Goal: Obtain resource: Obtain resource

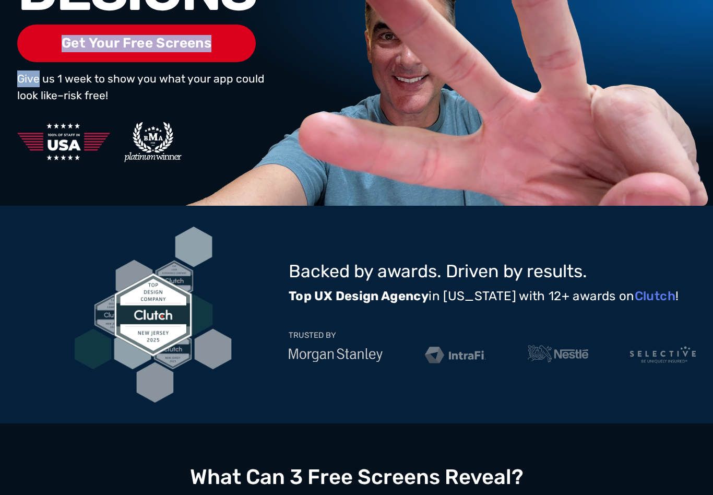
scroll to position [267, 0]
click at [696, 329] on div "Backed by awards. Driven by results. Top UX Design Agency in [US_STATE] with 12…" at bounding box center [356, 315] width 713 height 218
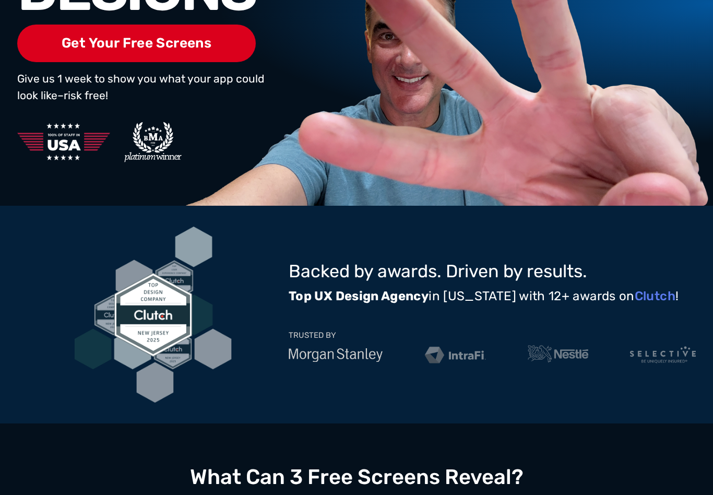
click at [690, 327] on div "TRUSTED BY" at bounding box center [492, 339] width 407 height 56
click at [688, 318] on div "TRUSTED BY" at bounding box center [492, 339] width 407 height 56
click at [687, 315] on div "TRUSTED BY" at bounding box center [492, 339] width 407 height 56
click at [687, 314] on div "TRUSTED BY" at bounding box center [492, 339] width 407 height 56
click at [692, 324] on div "TRUSTED BY" at bounding box center [492, 339] width 407 height 56
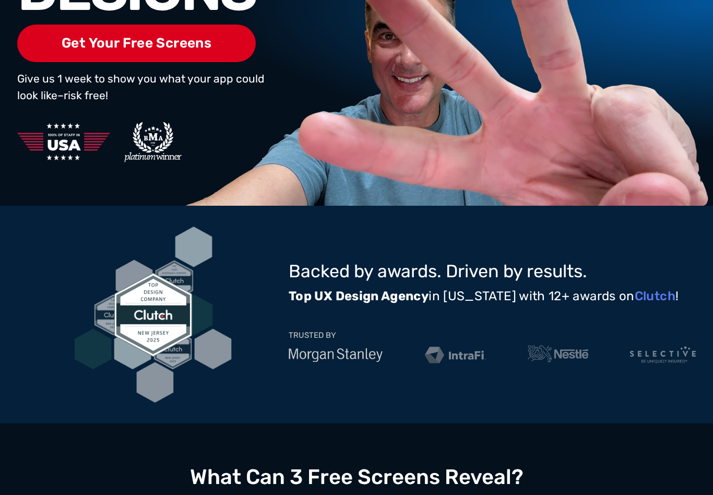
click at [689, 319] on div "TRUSTED BY" at bounding box center [492, 339] width 407 height 56
click at [688, 317] on div "TRUSTED BY" at bounding box center [492, 339] width 407 height 56
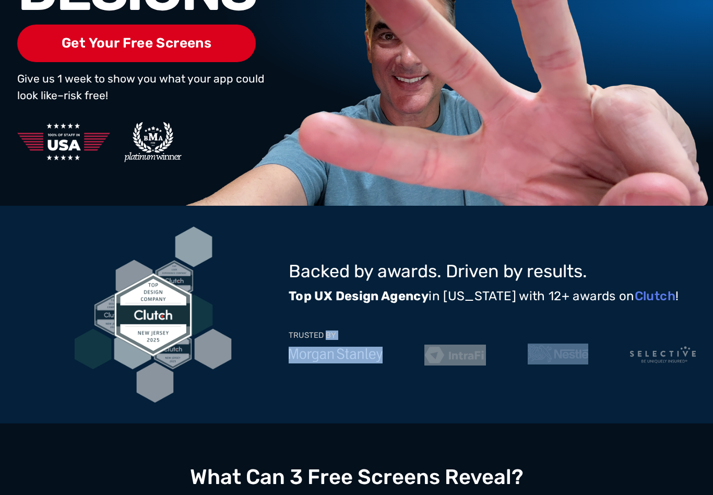
click at [686, 313] on div "TRUSTED BY" at bounding box center [492, 339] width 407 height 56
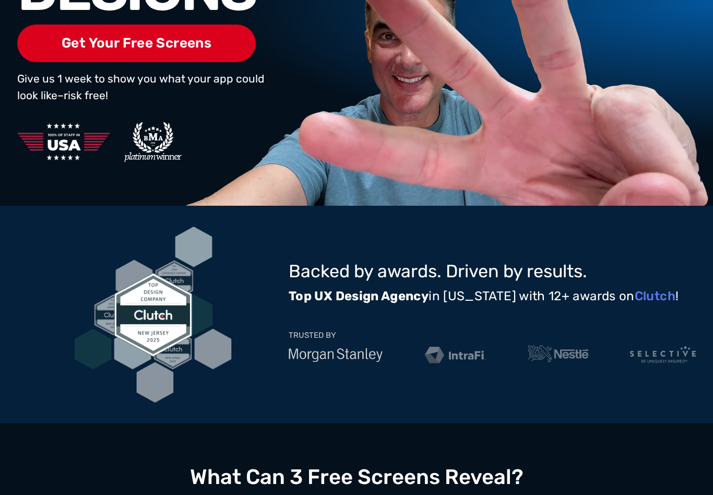
click at [685, 313] on div "TRUSTED BY" at bounding box center [492, 339] width 407 height 56
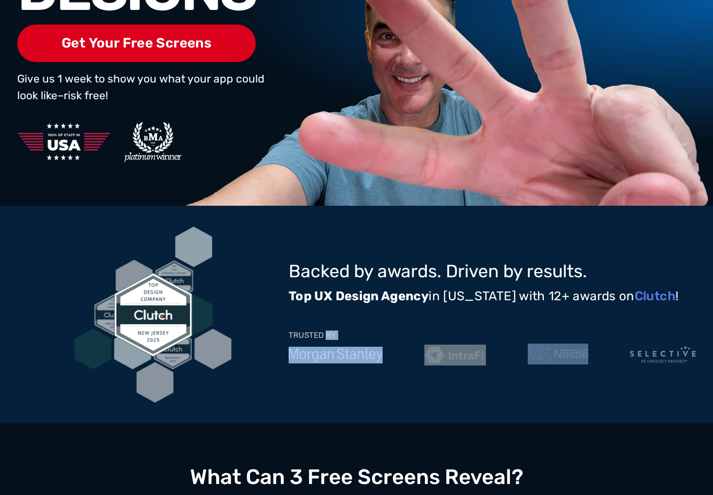
click at [690, 320] on div "TRUSTED BY" at bounding box center [492, 339] width 407 height 56
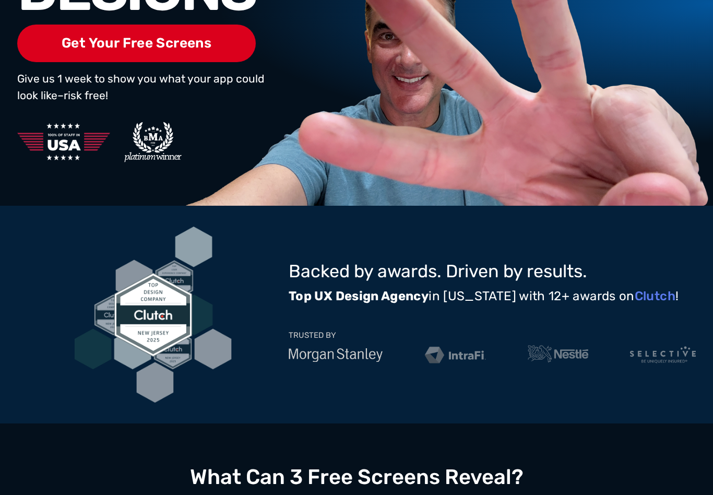
click at [701, 331] on div "Backed by awards. Driven by results. Top UX Design Agency in [US_STATE] with 12…" at bounding box center [356, 315] width 713 height 218
click at [688, 332] on div "TRUSTED BY" at bounding box center [492, 339] width 407 height 56
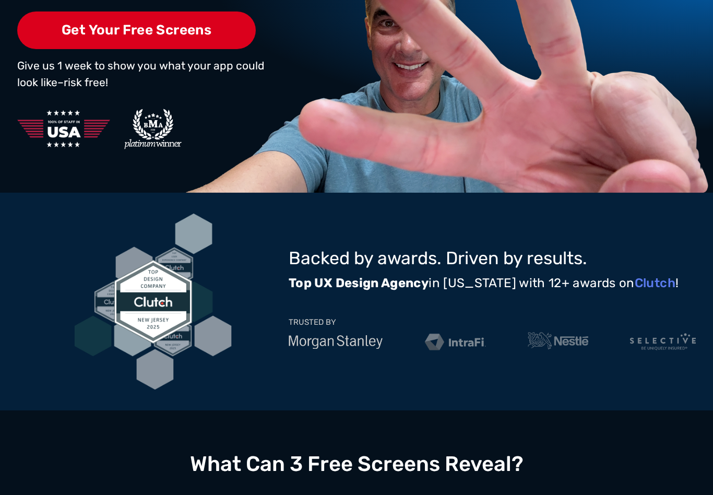
click at [110, 58] on p "Give us 1 week to show you what your app could look like–risk free!" at bounding box center [141, 73] width 249 height 33
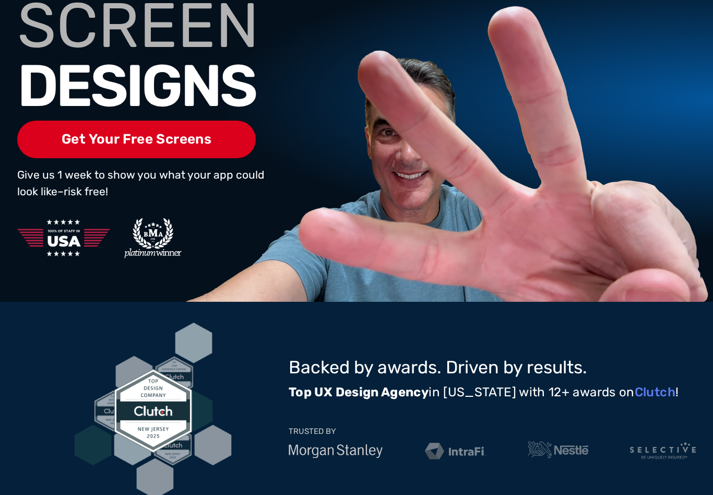
scroll to position [170, 0]
click at [711, 276] on div "3 FREE SCREEN DESIGNS Get Your Free Screens Give us 1 week. We’ll give you 3 sc…" at bounding box center [356, 100] width 713 height 404
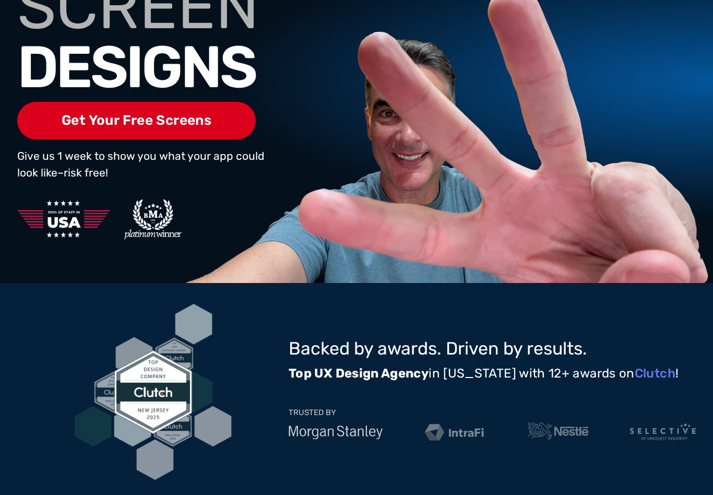
scroll to position [205, 0]
